Goal: Information Seeking & Learning: Learn about a topic

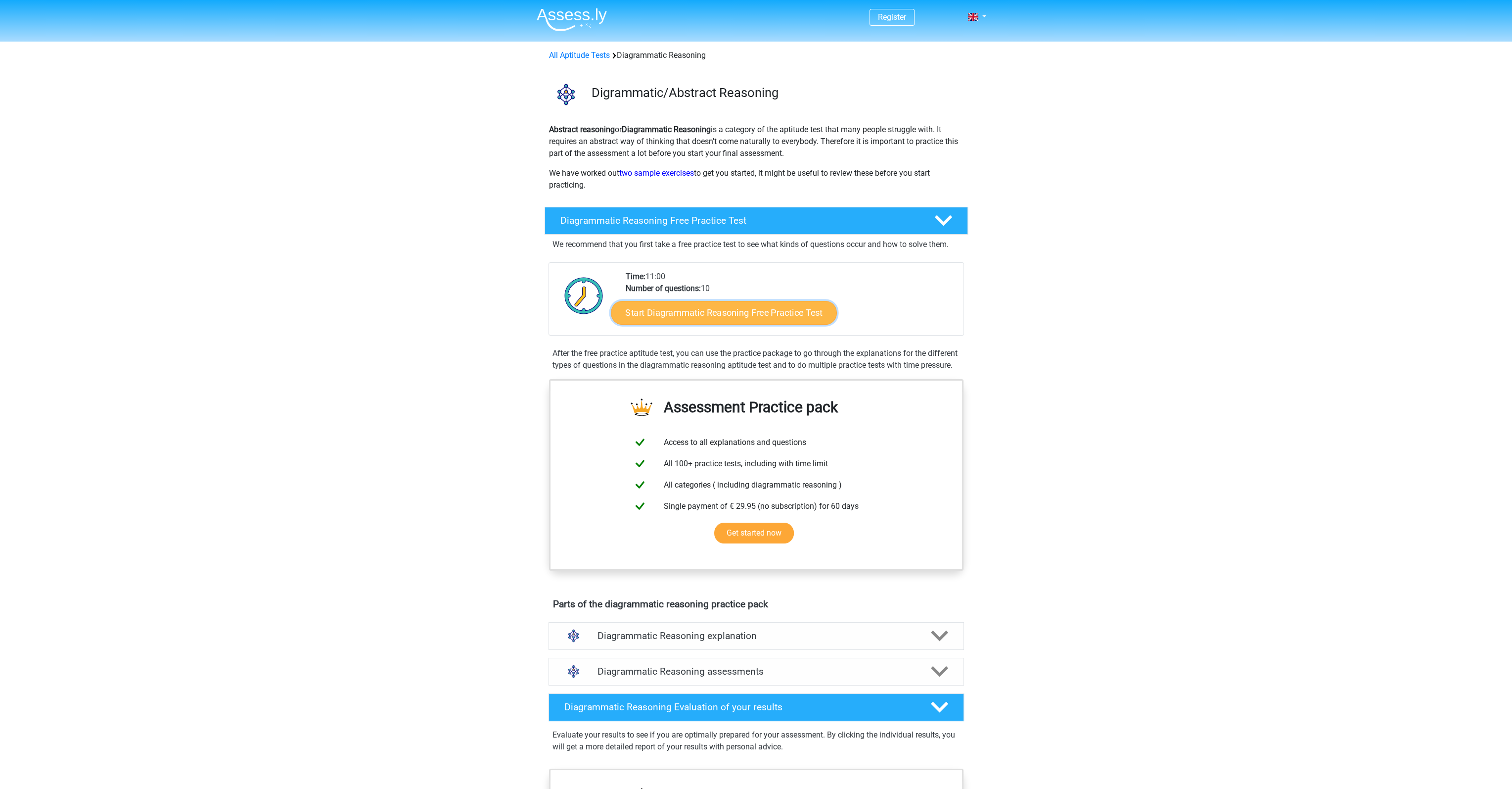
click at [734, 317] on link "Start Diagrammatic Reasoning Free Practice Test" at bounding box center [724, 312] width 226 height 24
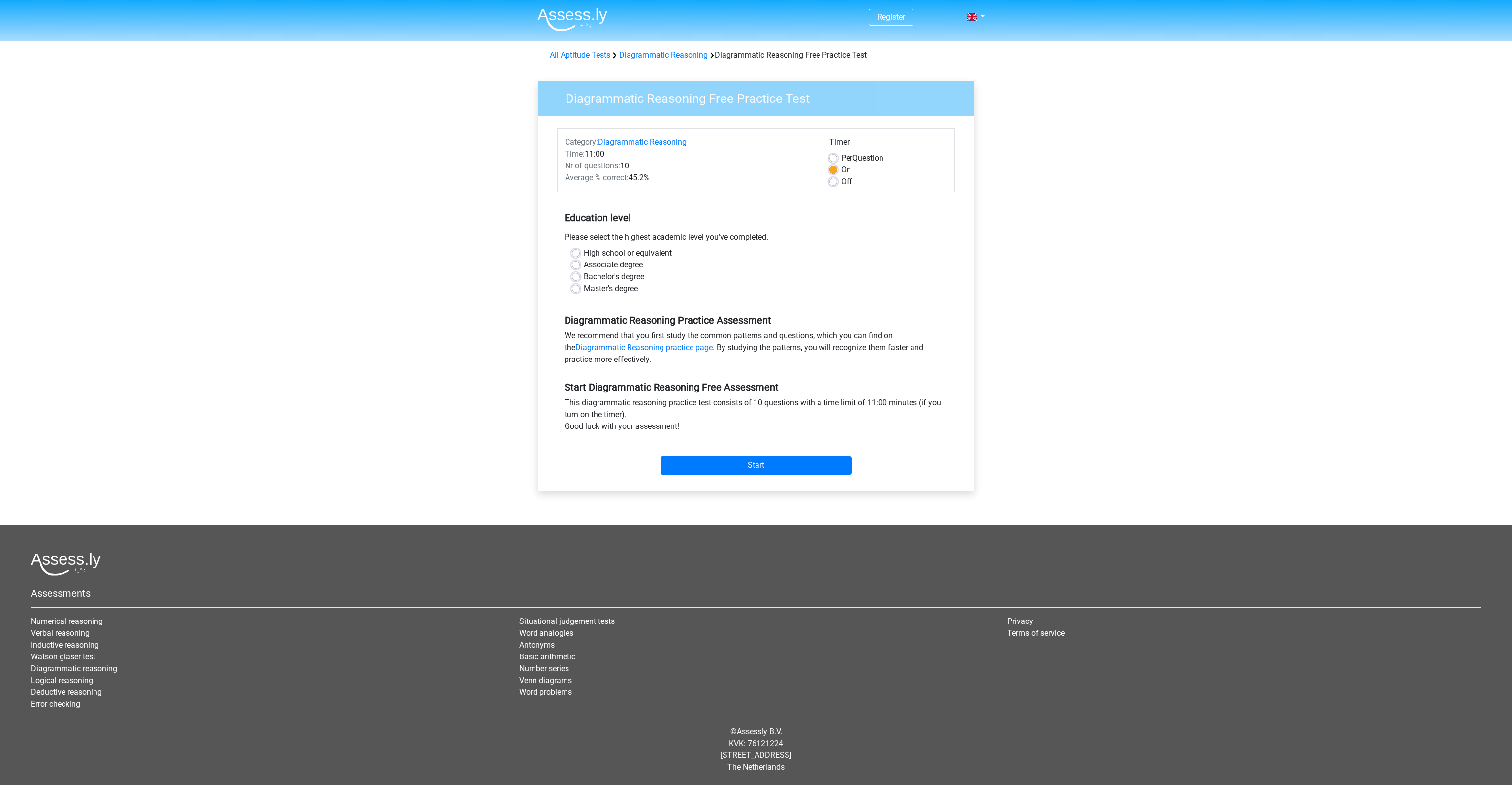
click at [640, 257] on label "High school or equivalent" at bounding box center [628, 253] width 88 height 12
click at [580, 257] on input "High school or equivalent" at bounding box center [575, 252] width 8 height 10
radio input "true"
click at [735, 461] on input "Start" at bounding box center [756, 465] width 191 height 19
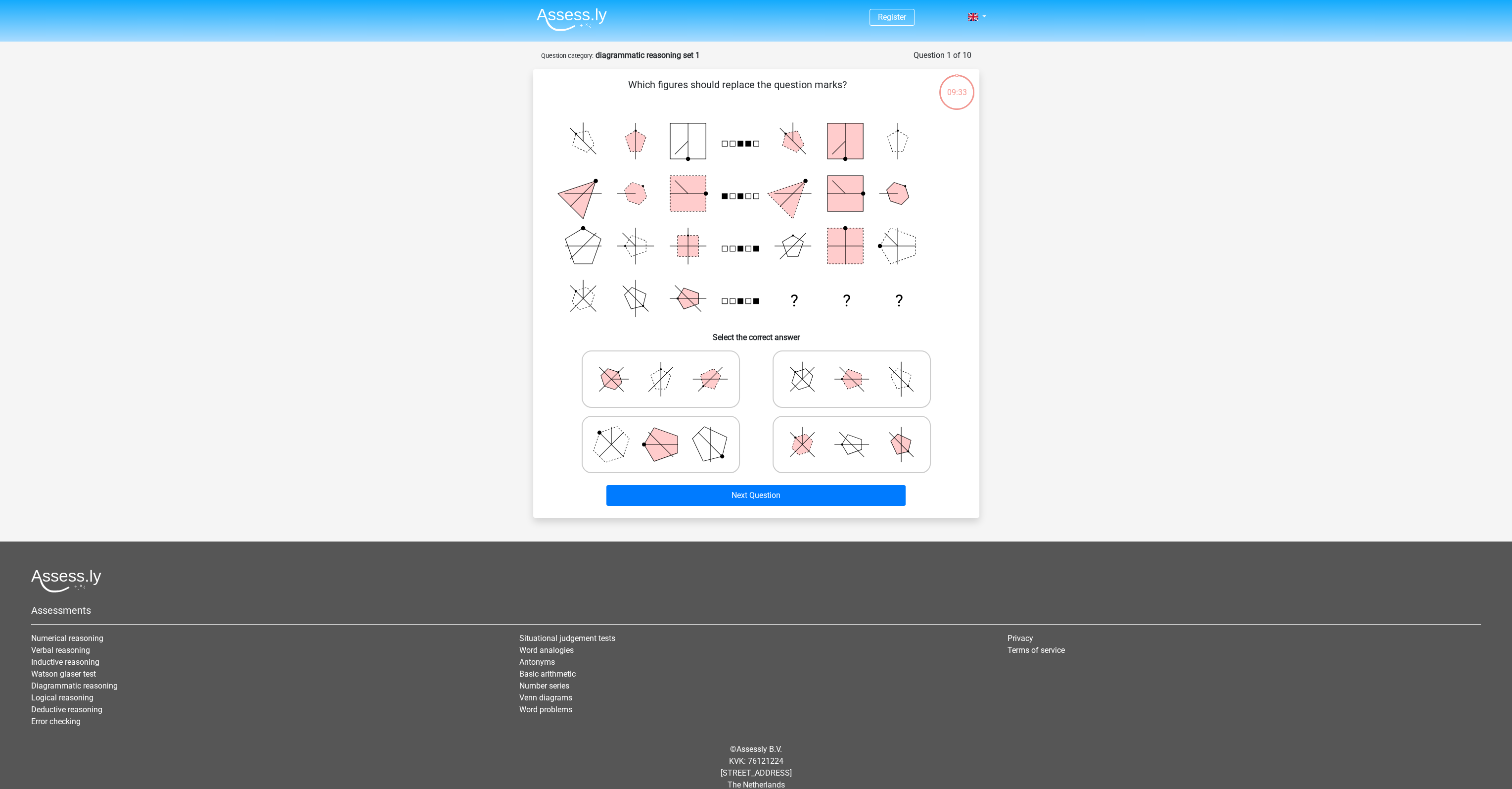
click at [864, 446] on icon at bounding box center [852, 444] width 149 height 50
click at [858, 432] on input "radio" at bounding box center [855, 428] width 6 height 6
radio input "true"
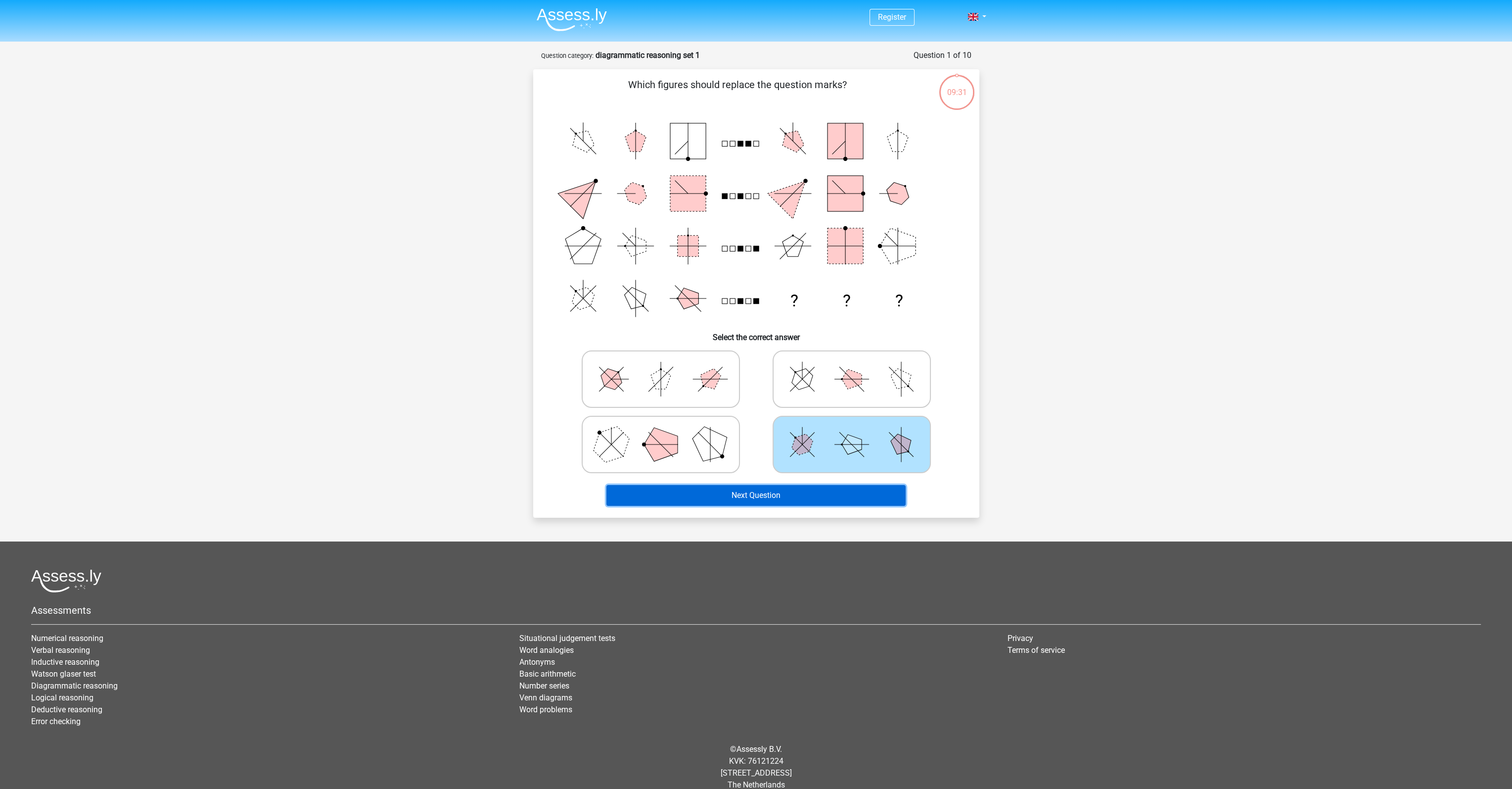
click at [836, 494] on button "Next Question" at bounding box center [756, 495] width 299 height 21
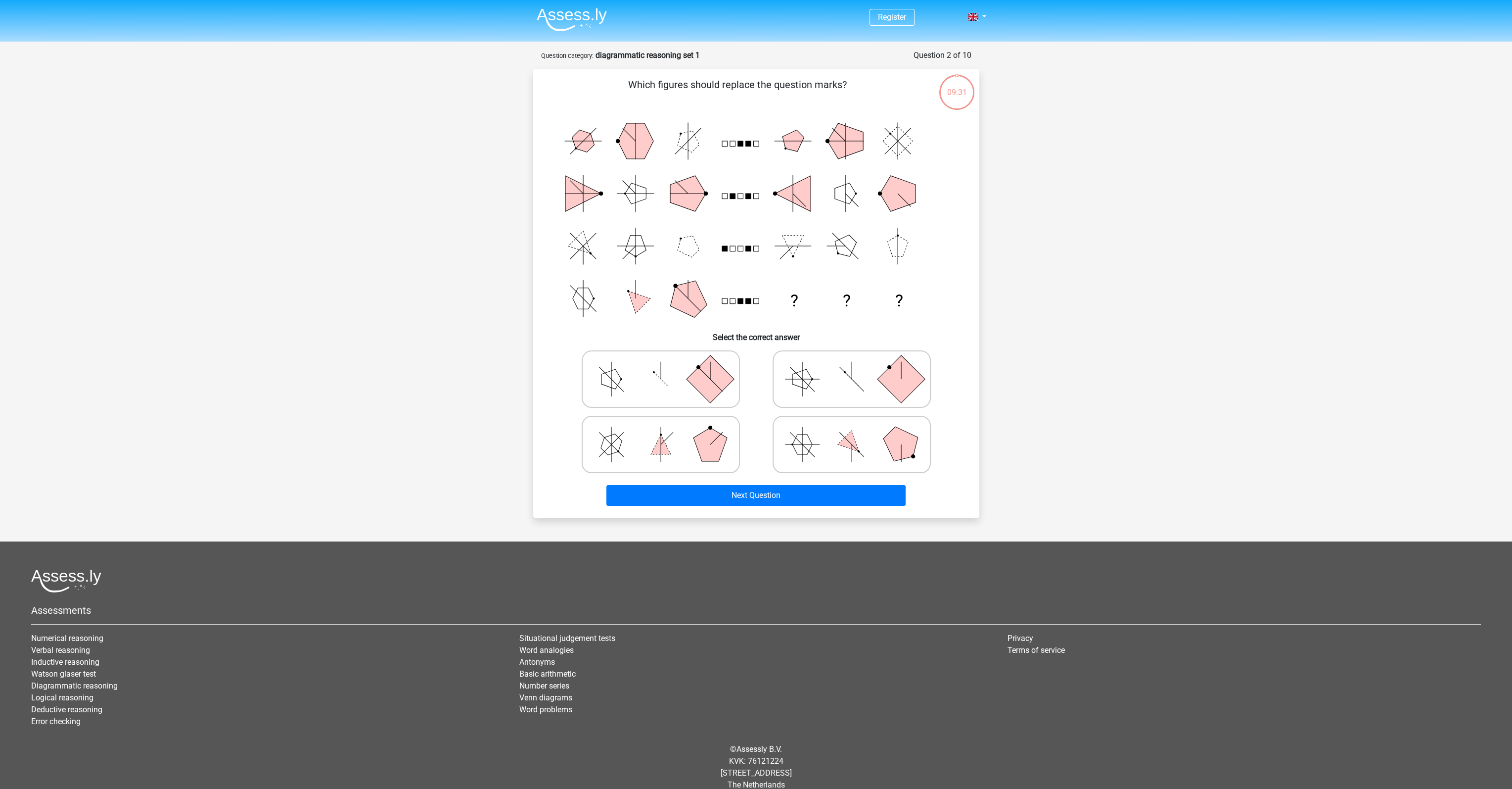
scroll to position [13, 0]
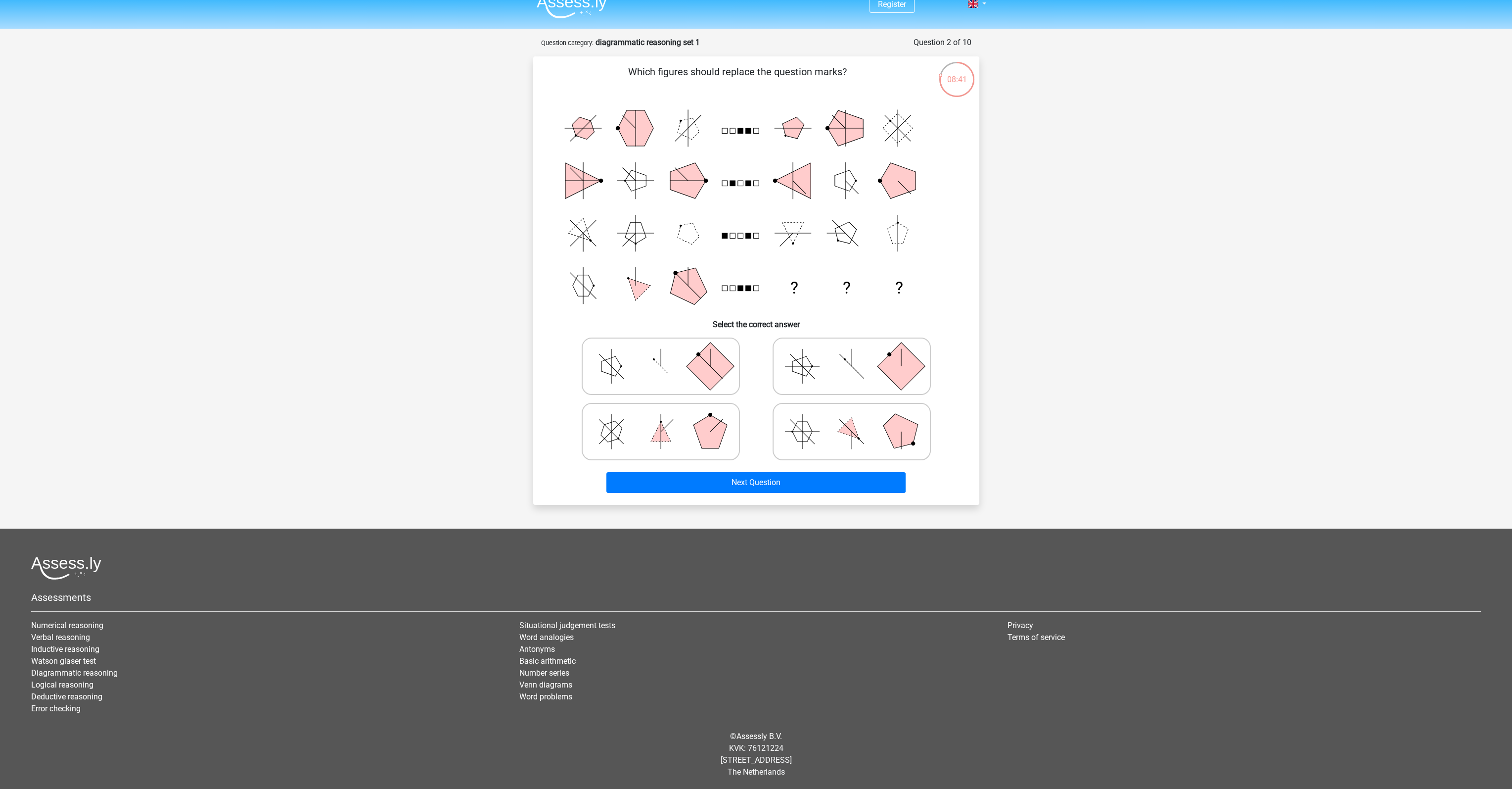
click at [881, 434] on icon at bounding box center [852, 431] width 149 height 50
click at [858, 419] on input "radio" at bounding box center [855, 415] width 6 height 6
radio input "true"
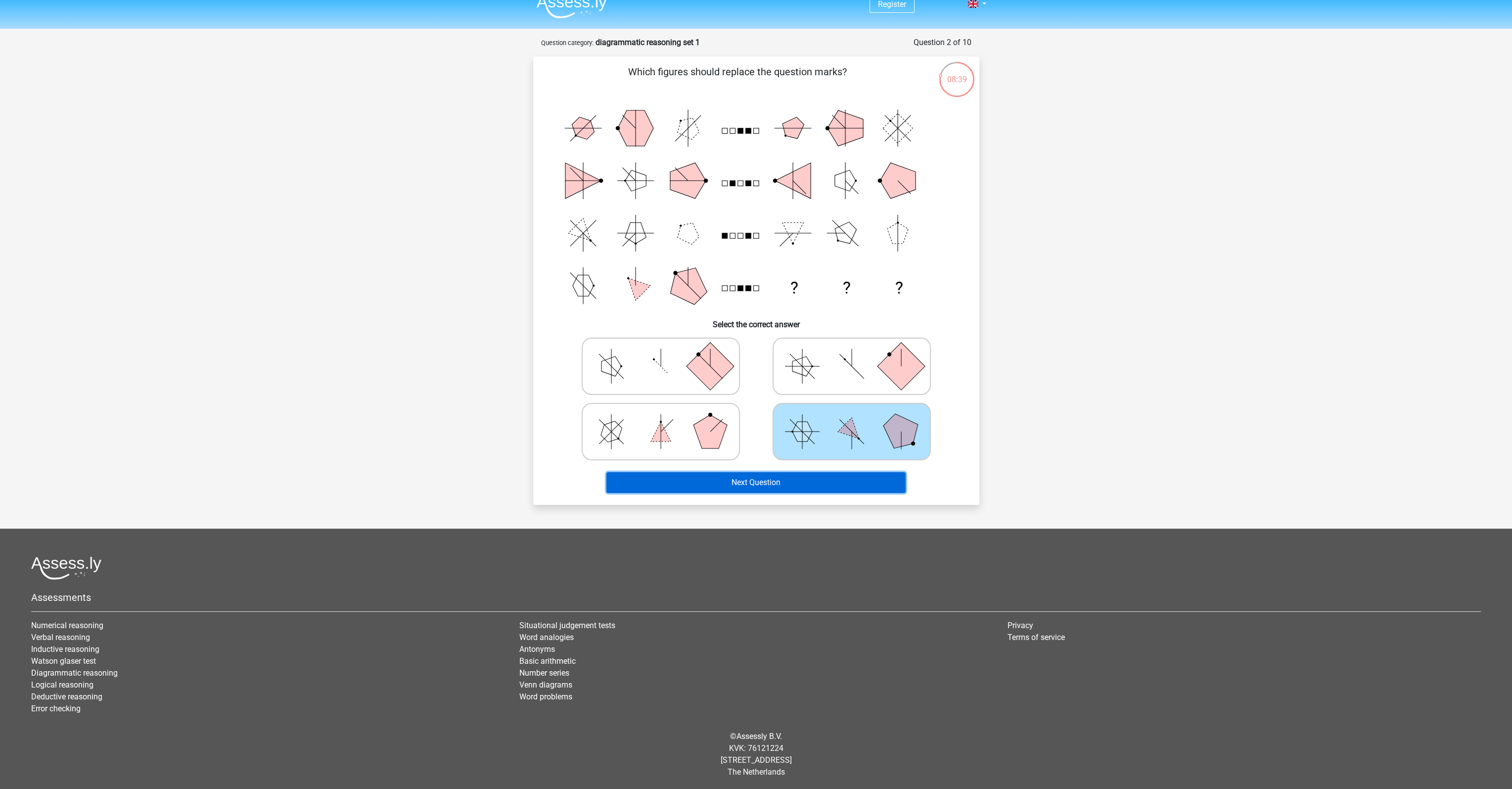
click at [806, 477] on button "Next Question" at bounding box center [756, 482] width 299 height 21
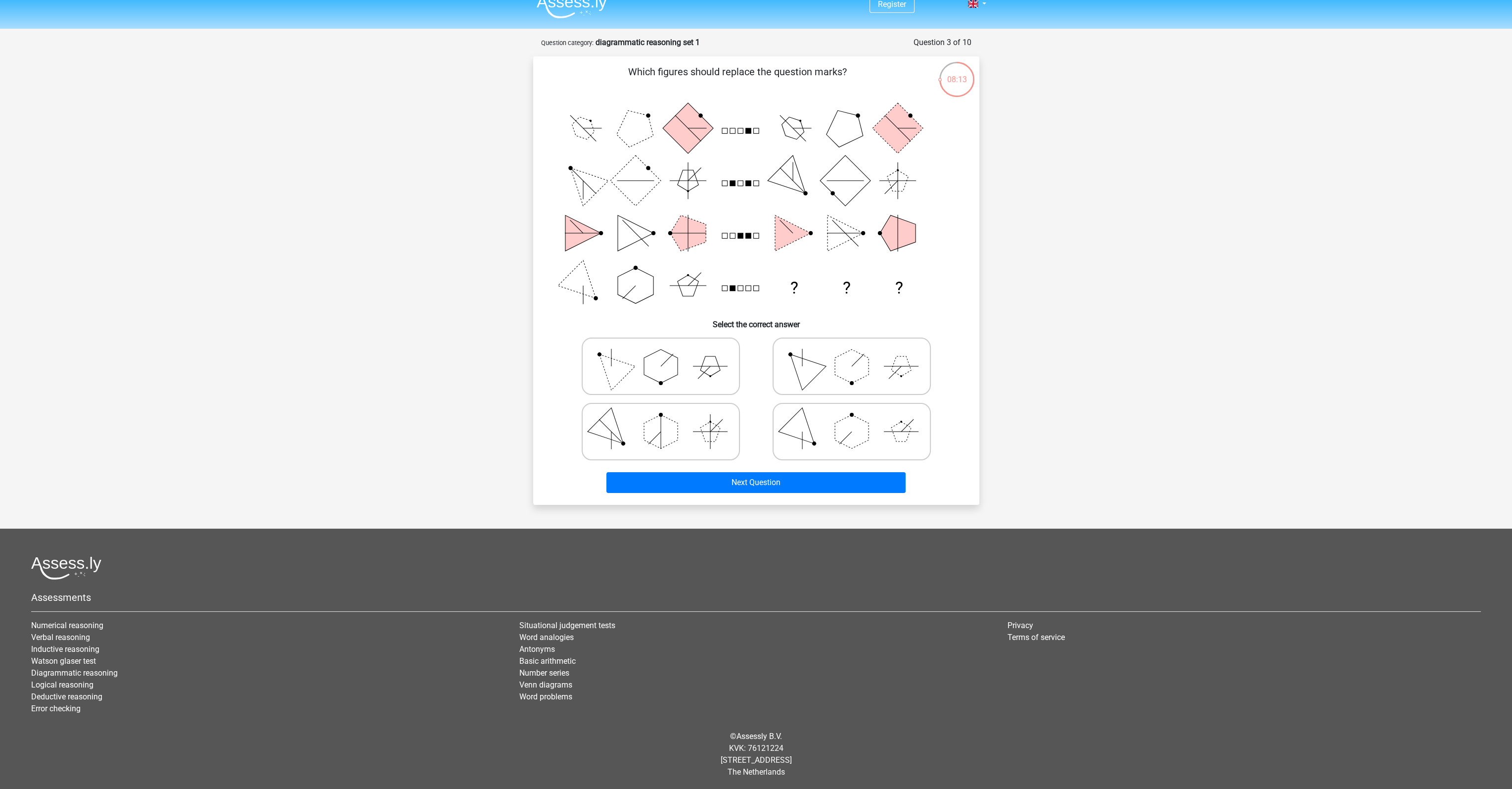
click at [694, 431] on line at bounding box center [710, 431] width 35 height 0
click at [667, 419] on input "radio" at bounding box center [664, 415] width 6 height 6
radio input "true"
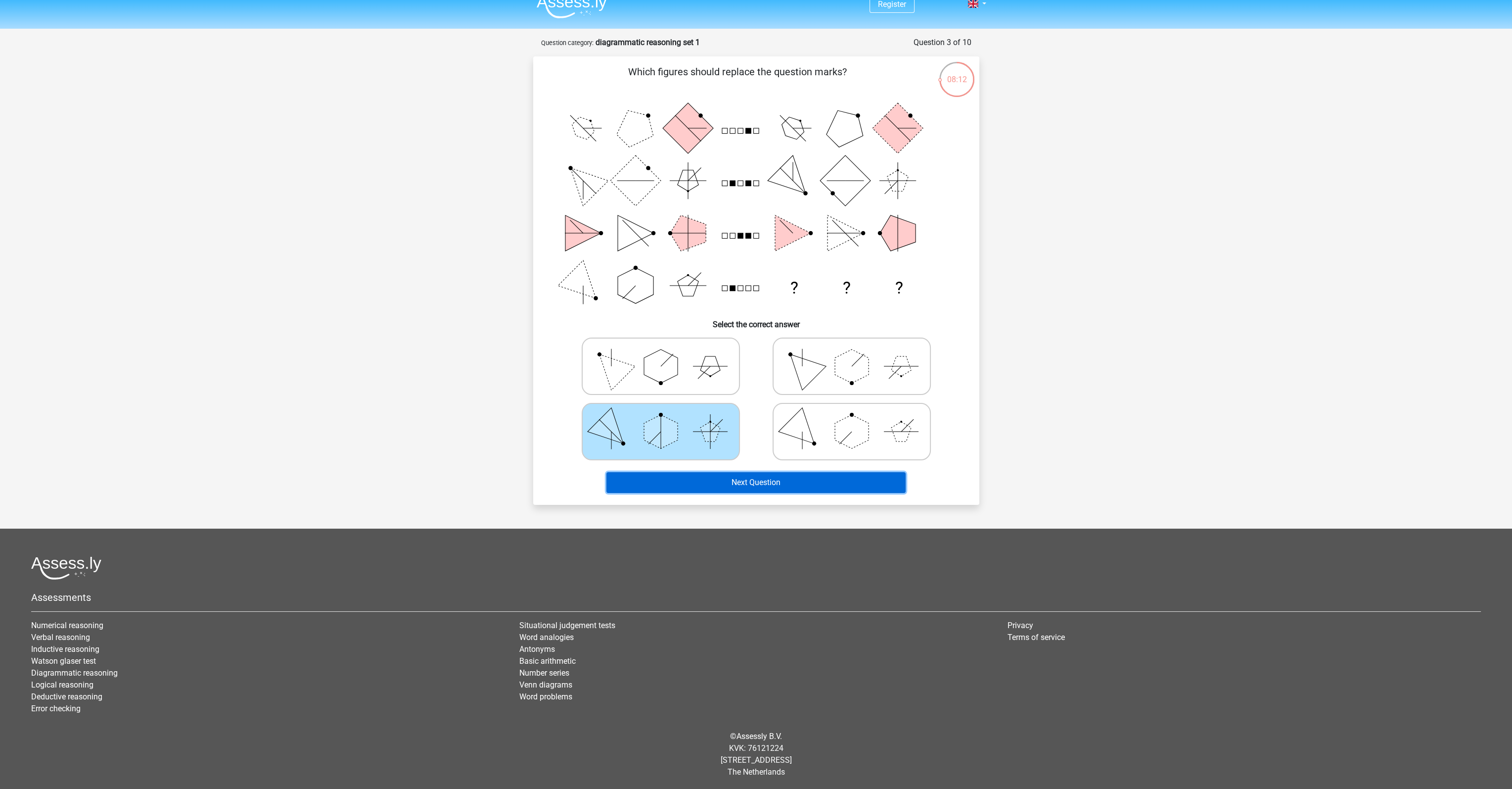
click at [709, 483] on button "Next Question" at bounding box center [756, 482] width 299 height 21
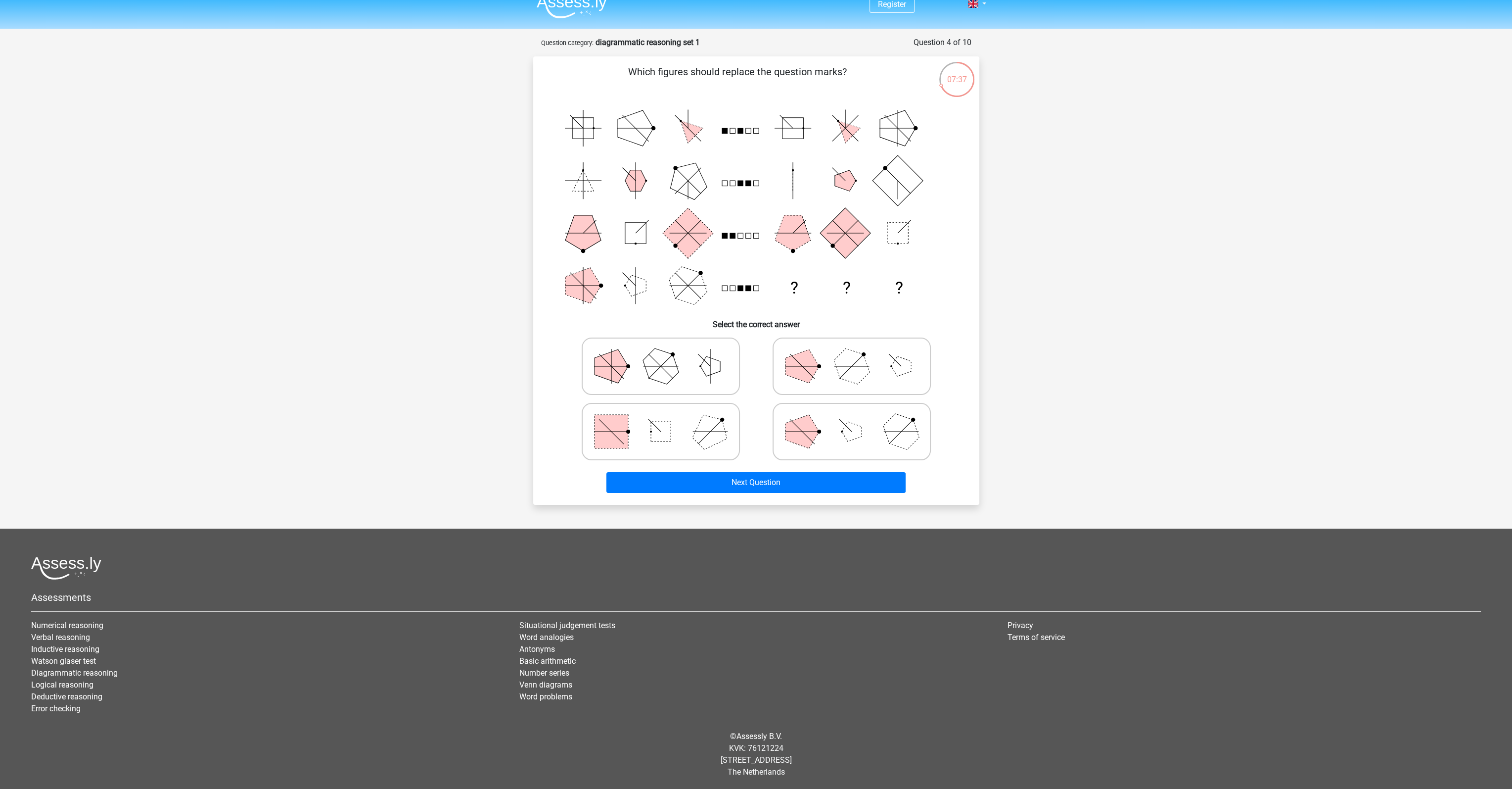
click at [660, 372] on polygon at bounding box center [660, 365] width 47 height 47
click at [661, 354] on input "radio" at bounding box center [664, 351] width 6 height 6
radio input "true"
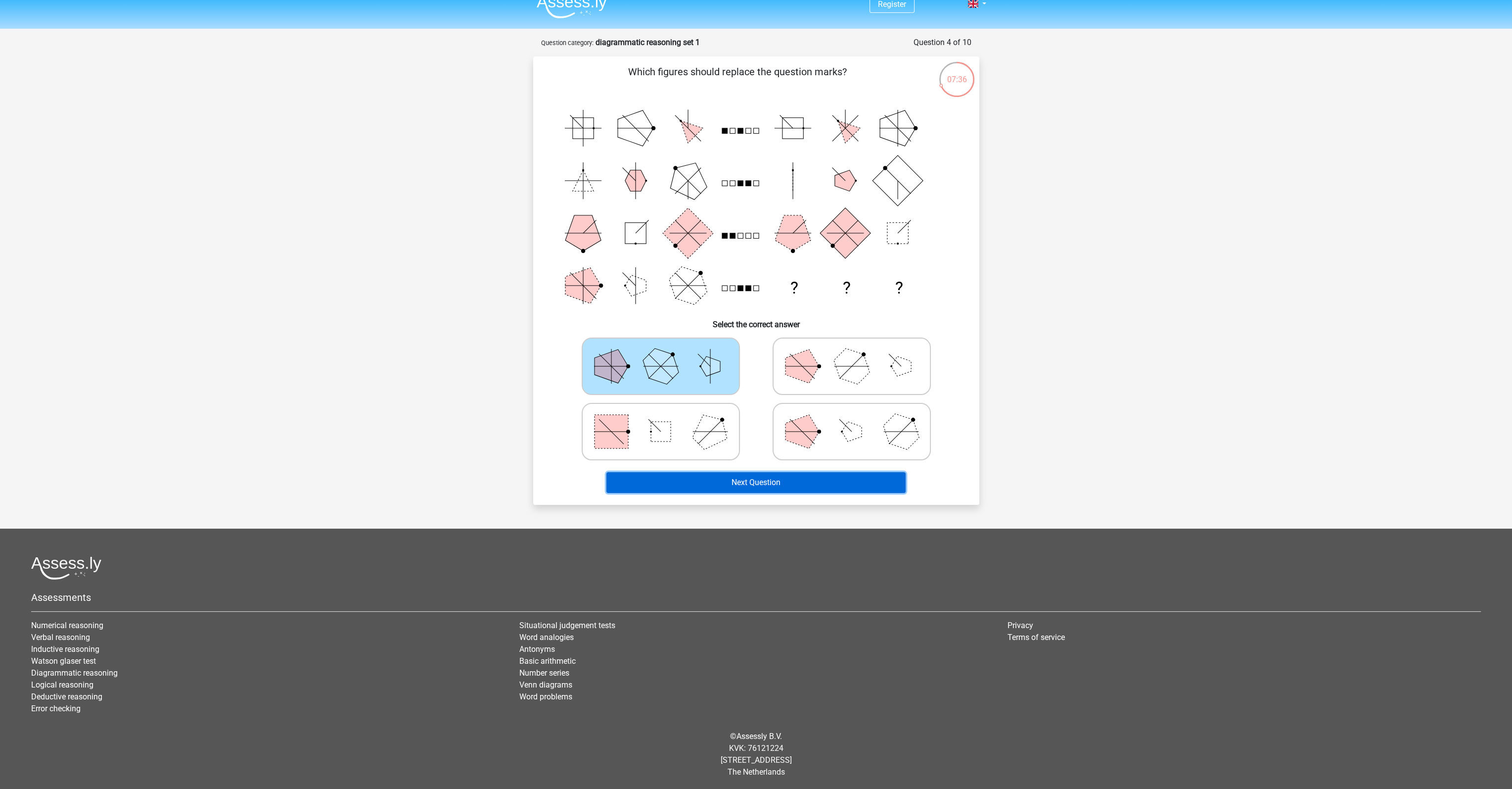
click at [709, 480] on button "Next Question" at bounding box center [756, 482] width 299 height 21
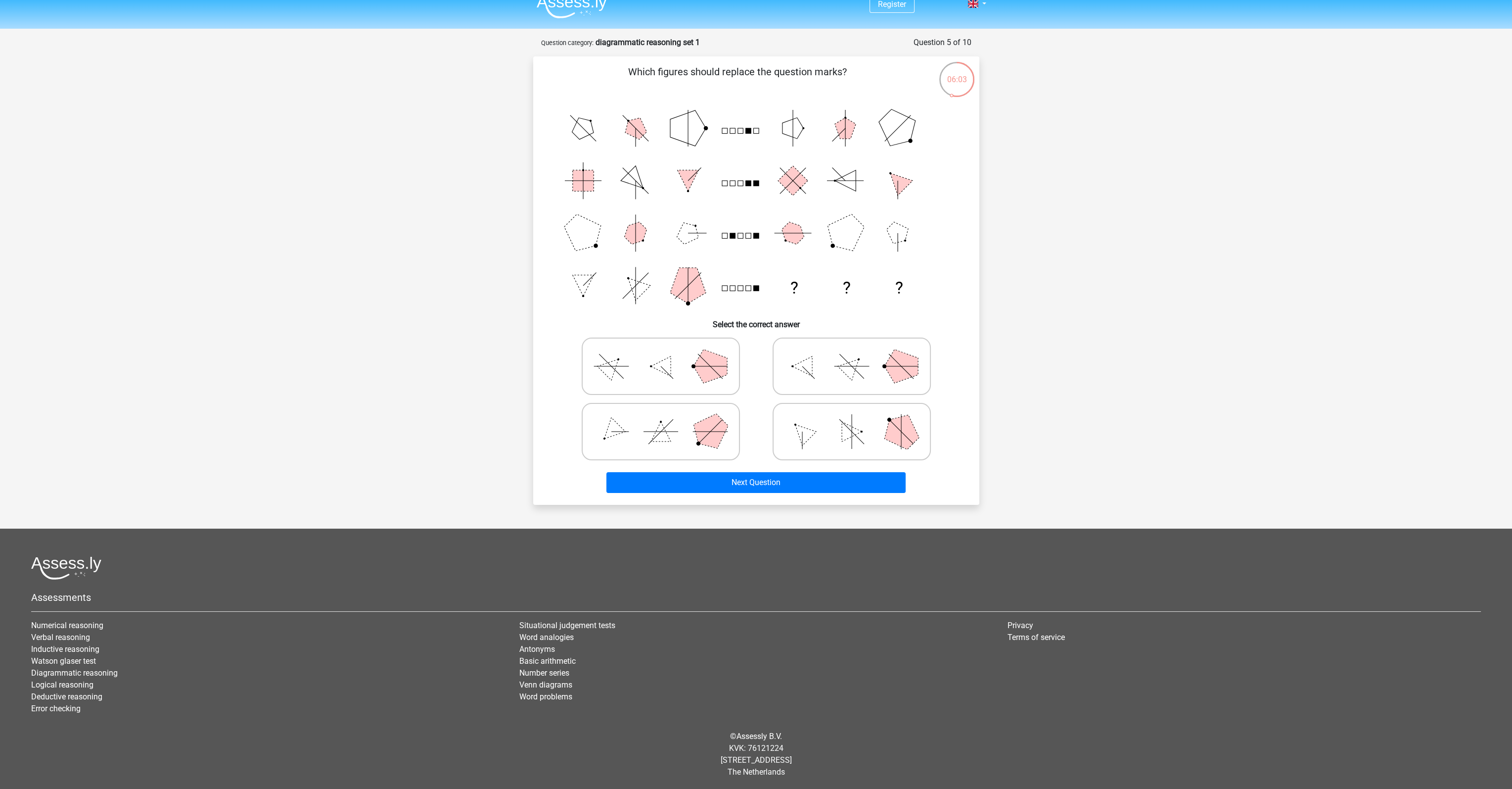
click at [646, 415] on icon at bounding box center [661, 431] width 149 height 50
click at [661, 415] on input "radio" at bounding box center [664, 415] width 6 height 6
radio input "true"
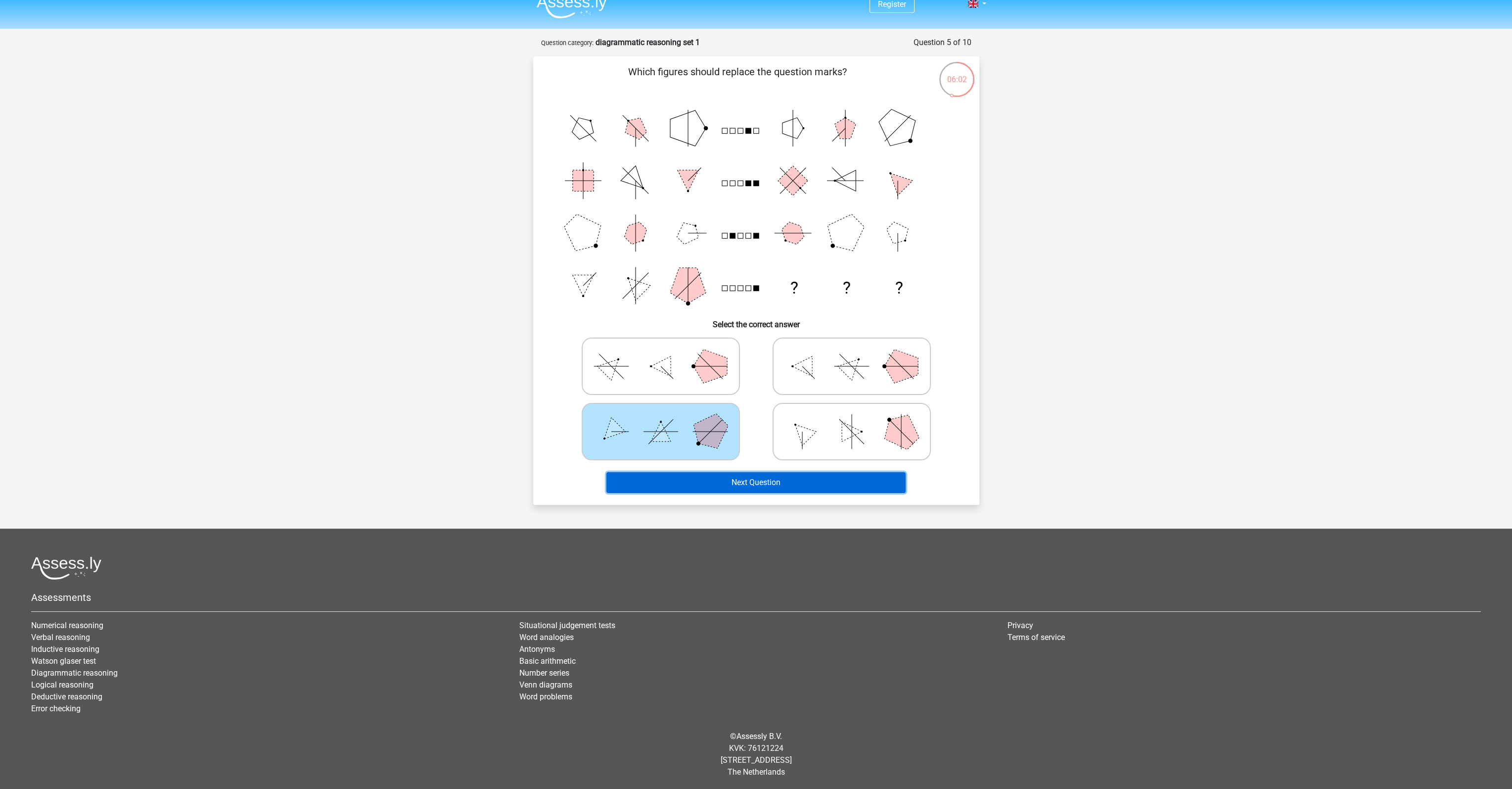
click at [743, 484] on button "Next Question" at bounding box center [756, 482] width 299 height 21
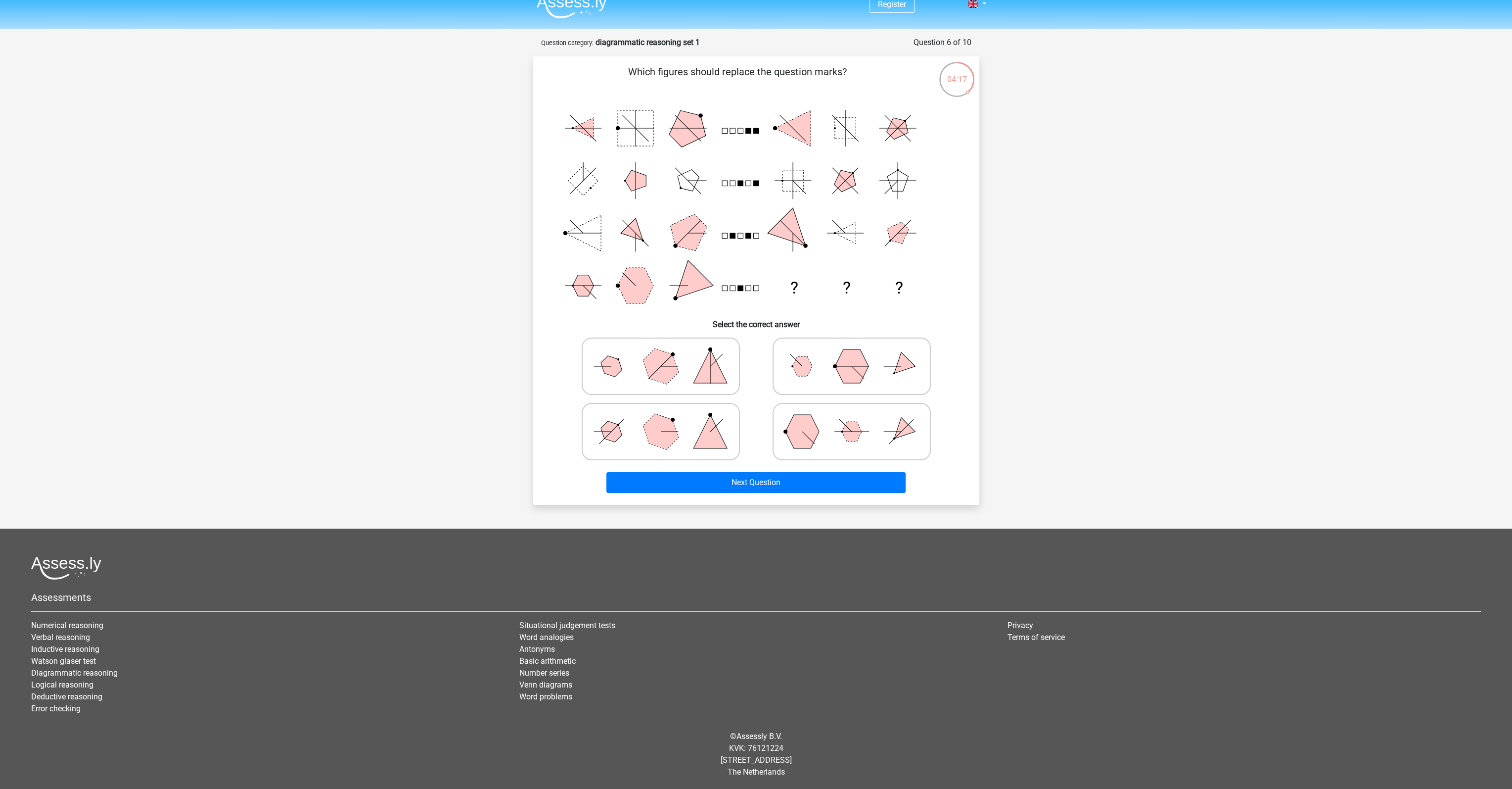
click at [716, 431] on polygon at bounding box center [710, 431] width 34 height 34
click at [667, 419] on input "radio" at bounding box center [664, 415] width 6 height 6
radio input "true"
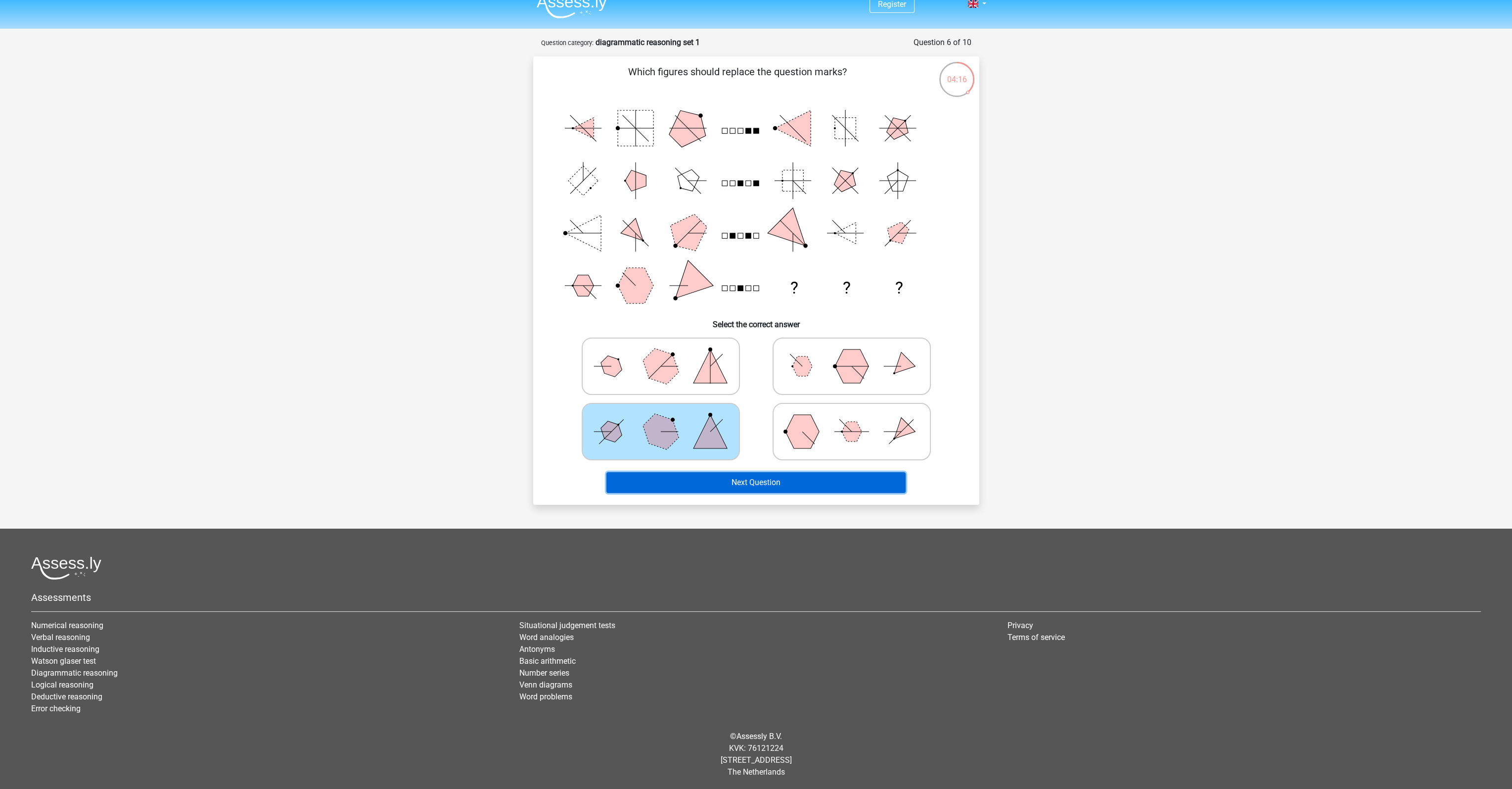
click at [758, 473] on button "Next Question" at bounding box center [756, 482] width 299 height 21
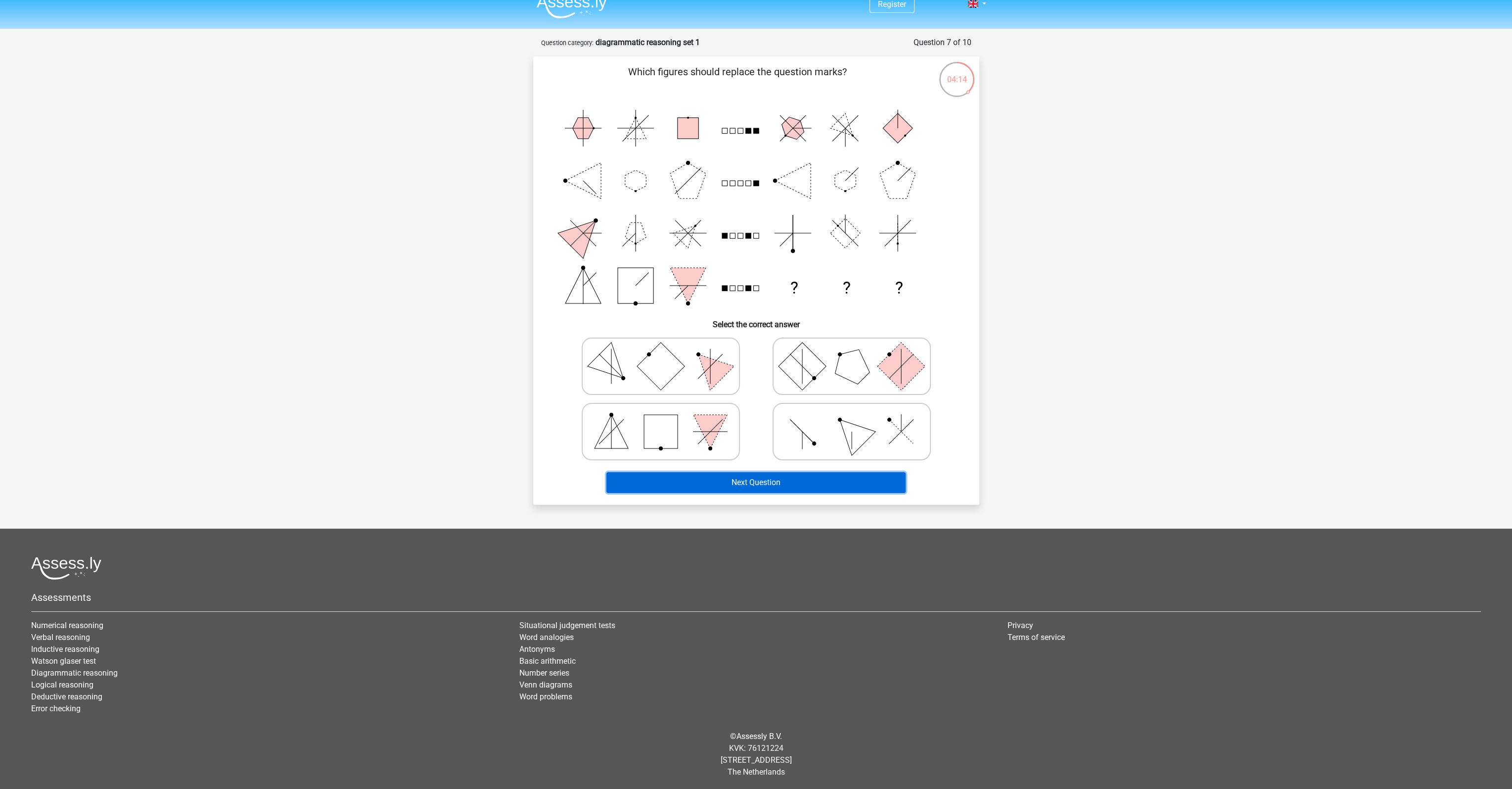
click at [780, 482] on button "Next Question" at bounding box center [756, 482] width 299 height 21
click at [678, 443] on icon at bounding box center [661, 431] width 149 height 50
click at [667, 419] on input "radio" at bounding box center [664, 415] width 6 height 6
radio input "true"
click at [733, 489] on button "Next Question" at bounding box center [756, 482] width 299 height 21
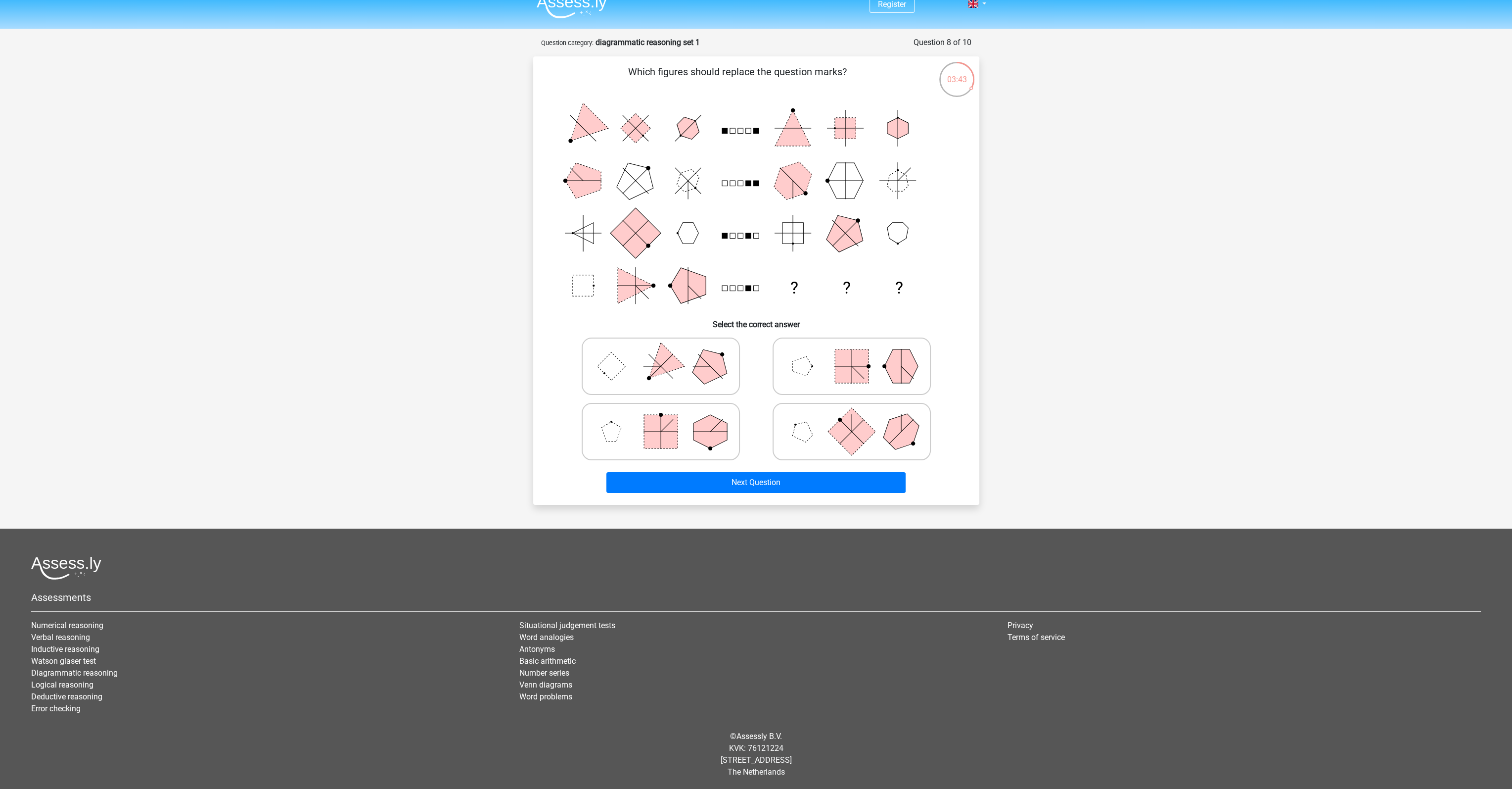
click at [671, 369] on polygon at bounding box center [660, 365] width 47 height 47
click at [667, 354] on input "radio" at bounding box center [664, 351] width 6 height 6
radio input "true"
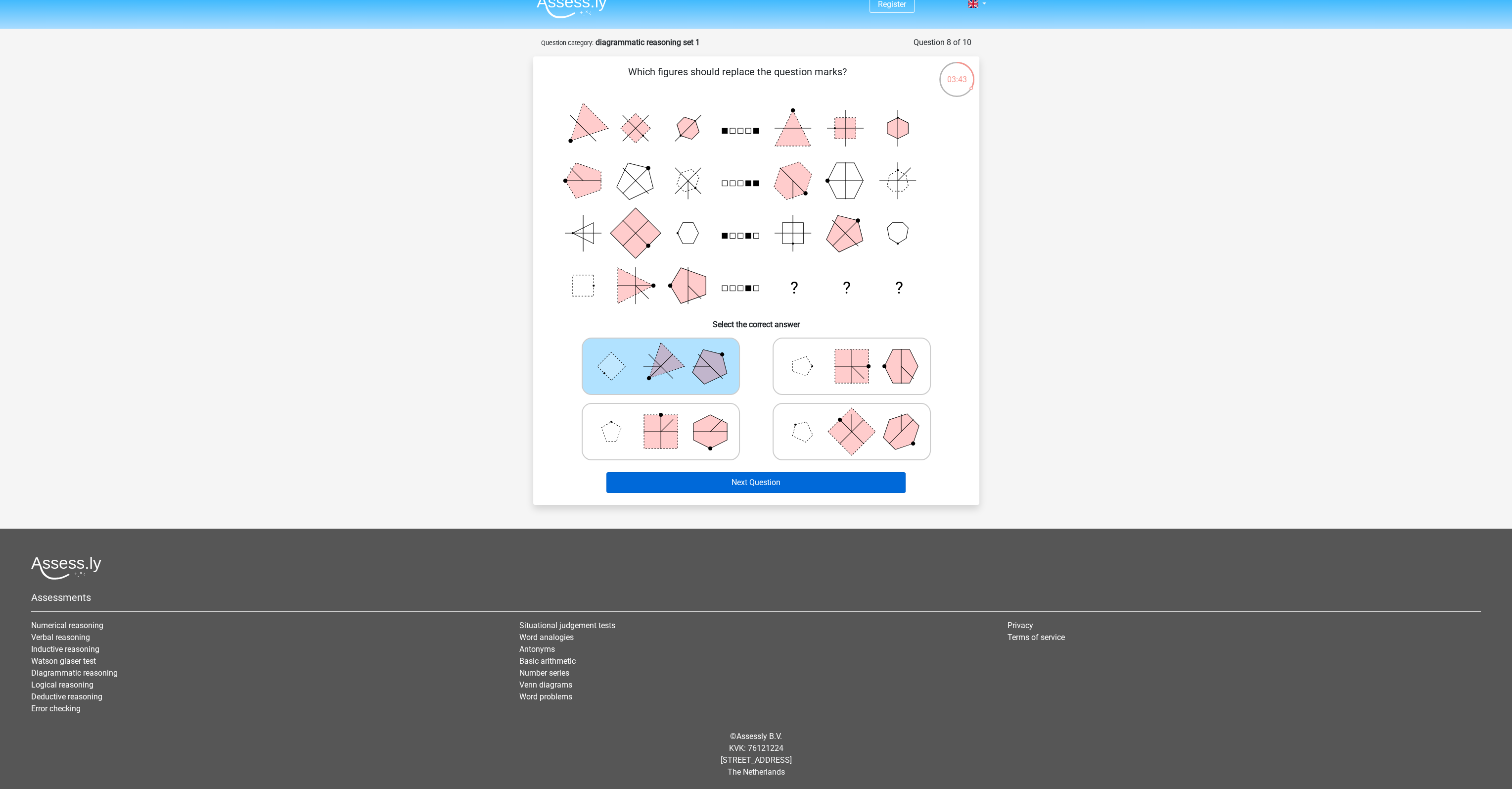
drag, startPoint x: 716, startPoint y: 493, endPoint x: 722, endPoint y: 487, distance: 8.5
click at [717, 492] on div "Next Question" at bounding box center [756, 484] width 382 height 25
click at [726, 483] on button "Next Question" at bounding box center [756, 482] width 299 height 21
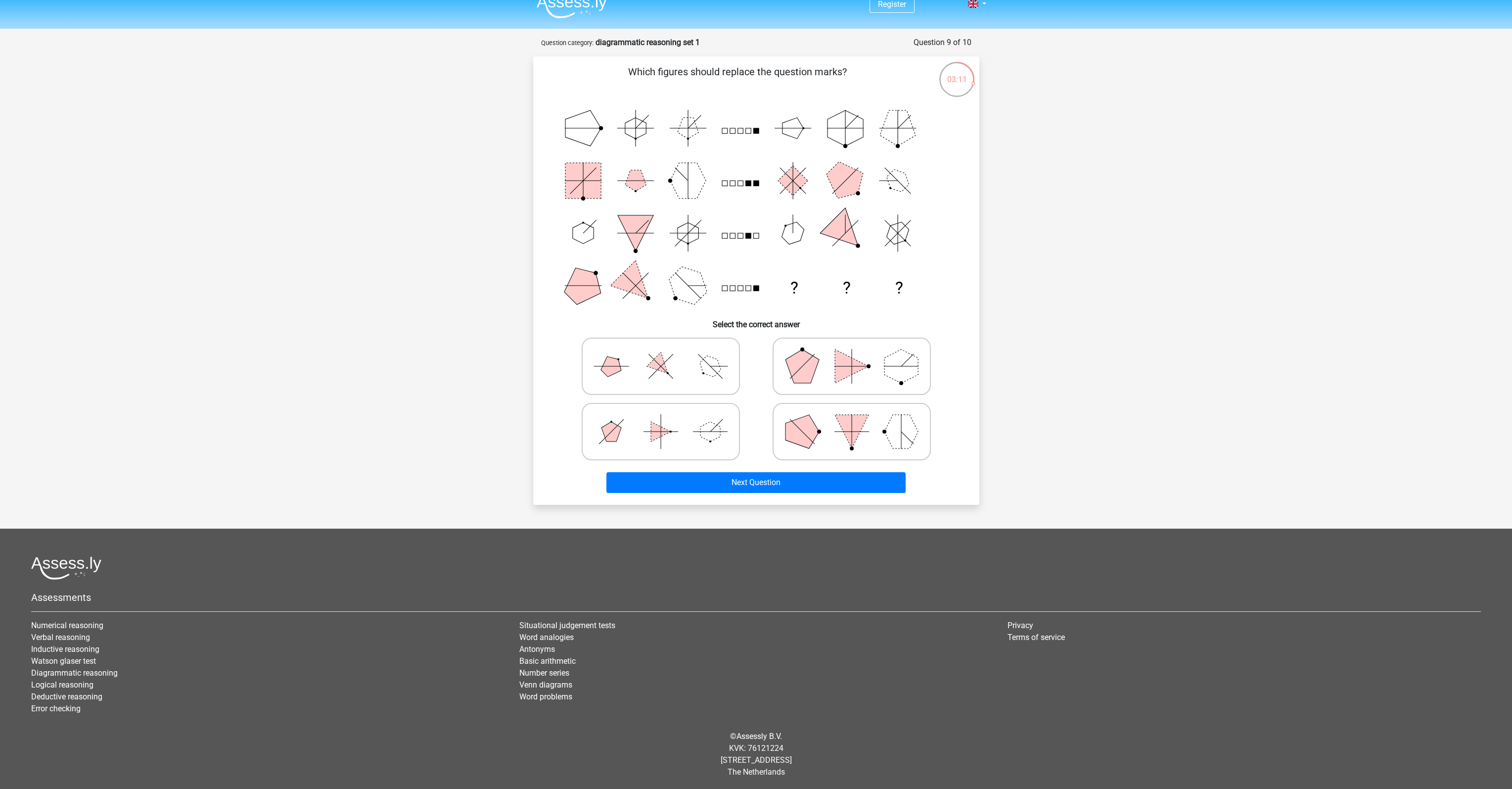
click at [807, 428] on polygon at bounding box center [802, 431] width 34 height 34
click at [852, 419] on input "radio" at bounding box center [855, 415] width 6 height 6
radio input "true"
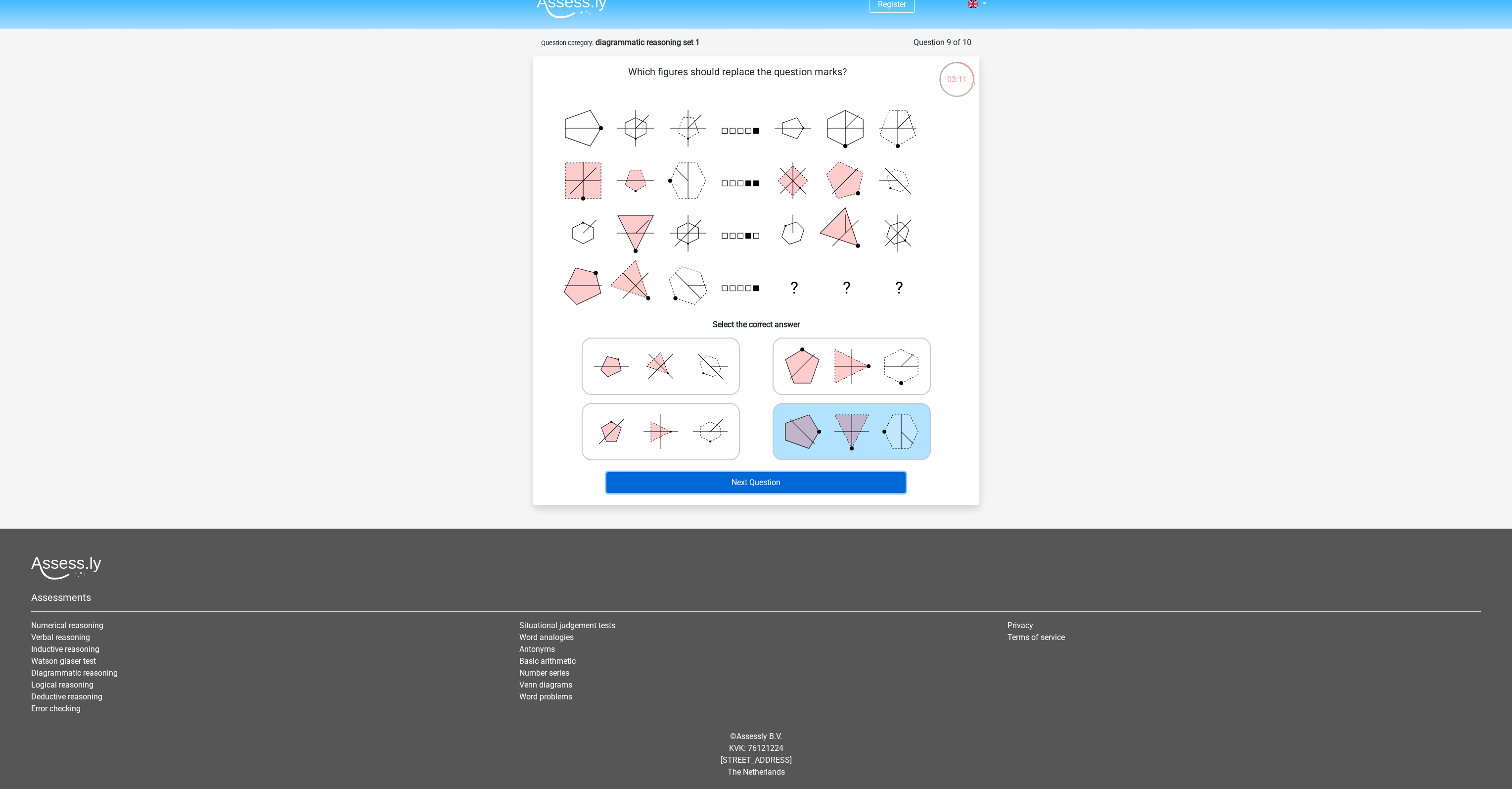
click at [818, 490] on button "Next Question" at bounding box center [756, 482] width 299 height 21
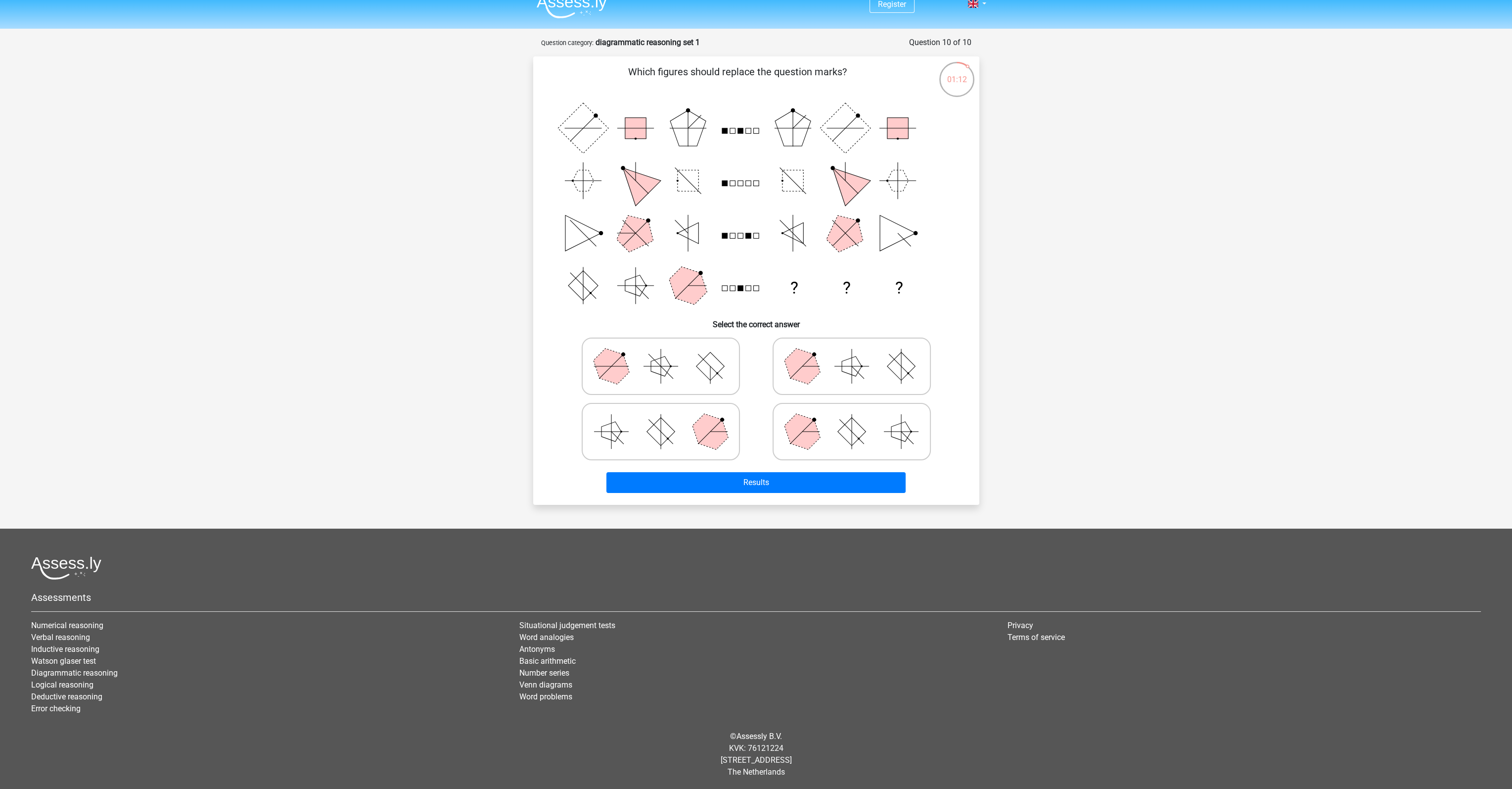
click at [678, 355] on icon at bounding box center [661, 366] width 149 height 50
click at [667, 354] on input "radio" at bounding box center [664, 351] width 6 height 6
radio input "true"
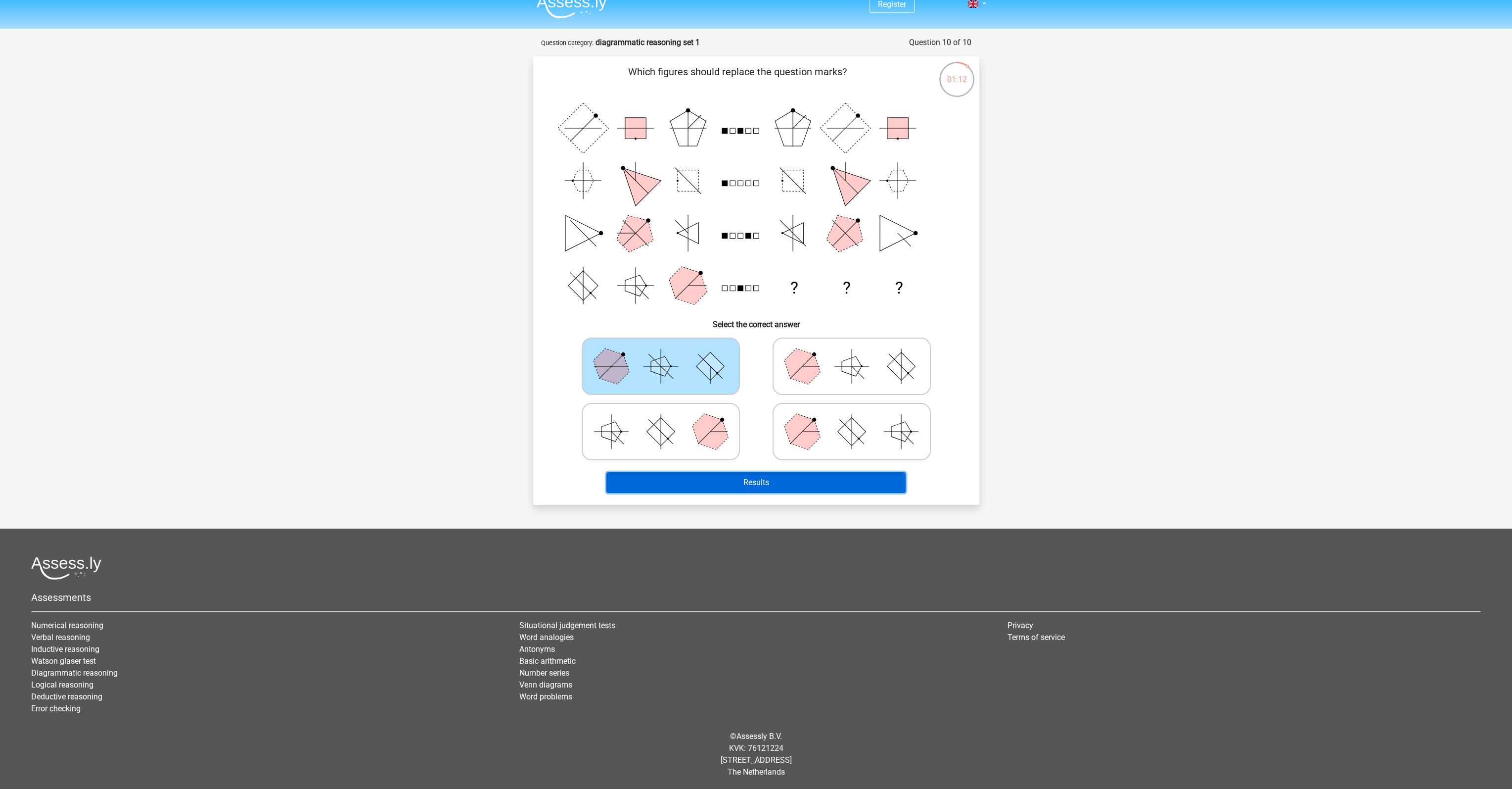
click at [749, 490] on button "Results" at bounding box center [756, 482] width 299 height 21
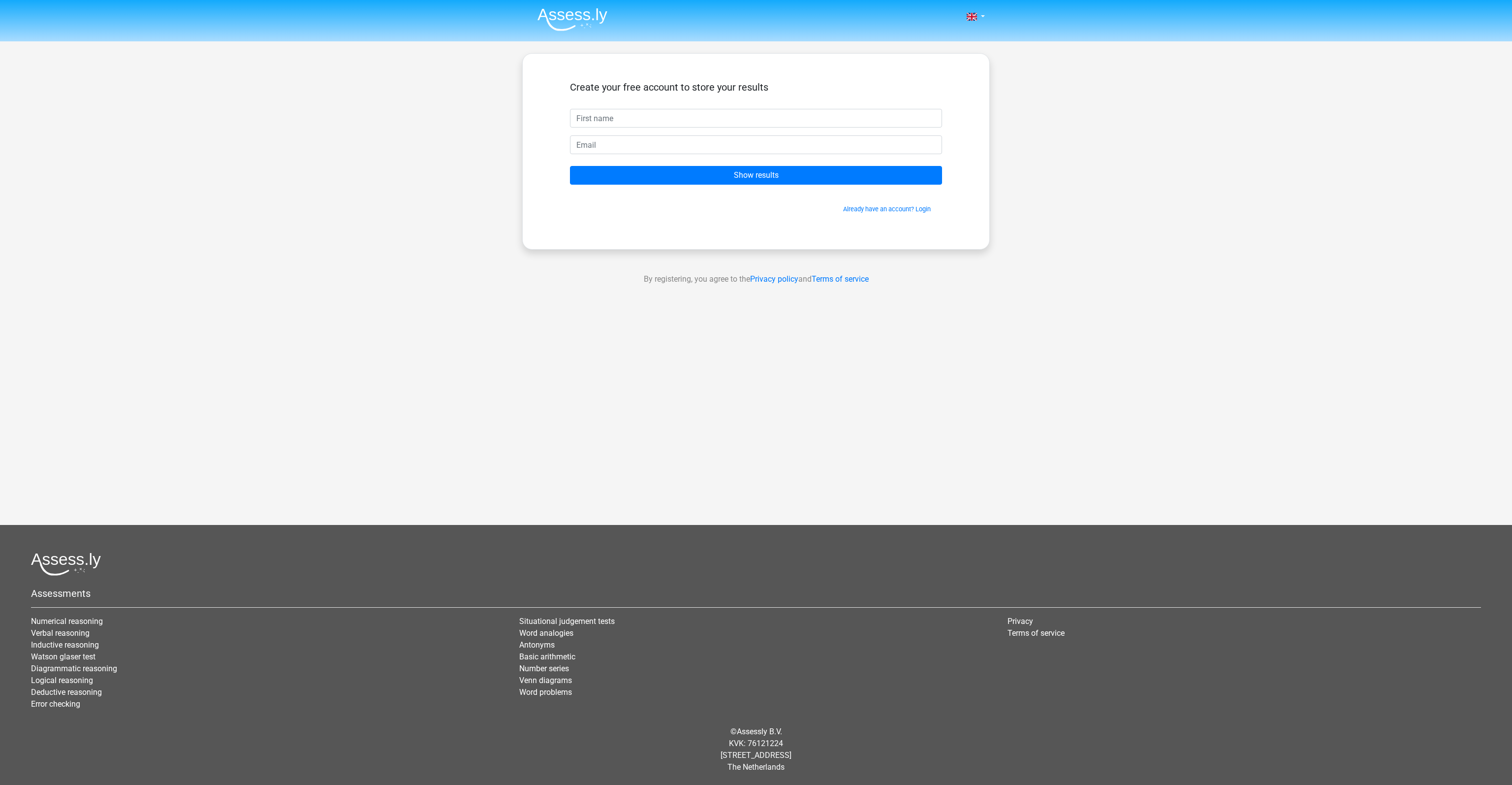
click at [714, 119] on input "text" at bounding box center [756, 118] width 372 height 19
type input "[PERSON_NAME]"
click at [609, 143] on input "email" at bounding box center [756, 145] width 372 height 19
type input "[EMAIL_ADDRESS][DOMAIN_NAME]"
click at [657, 180] on input "Show results" at bounding box center [756, 176] width 372 height 19
